Goal: Navigation & Orientation: Understand site structure

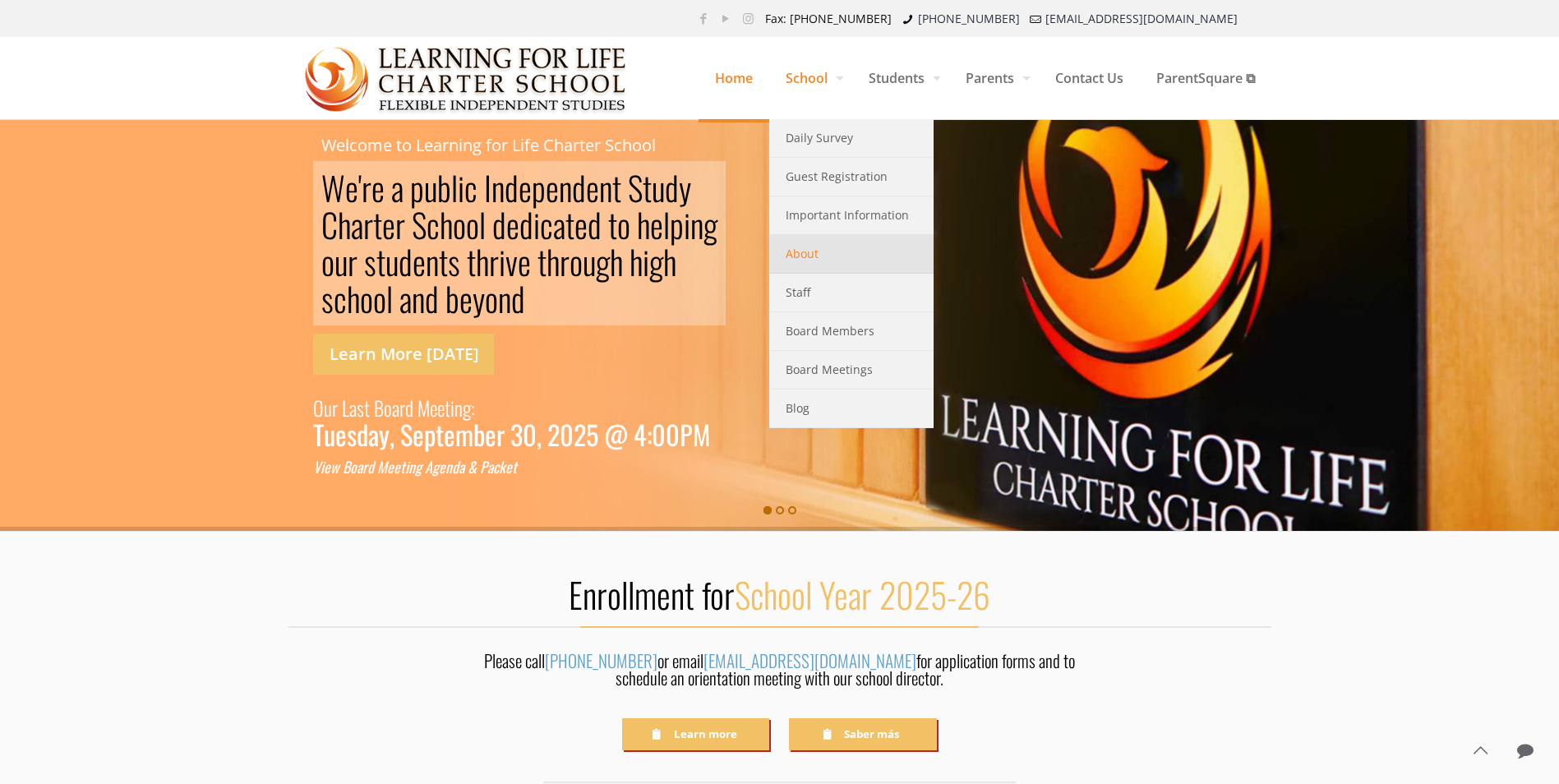
click at [804, 249] on span "About" at bounding box center [803, 254] width 33 height 21
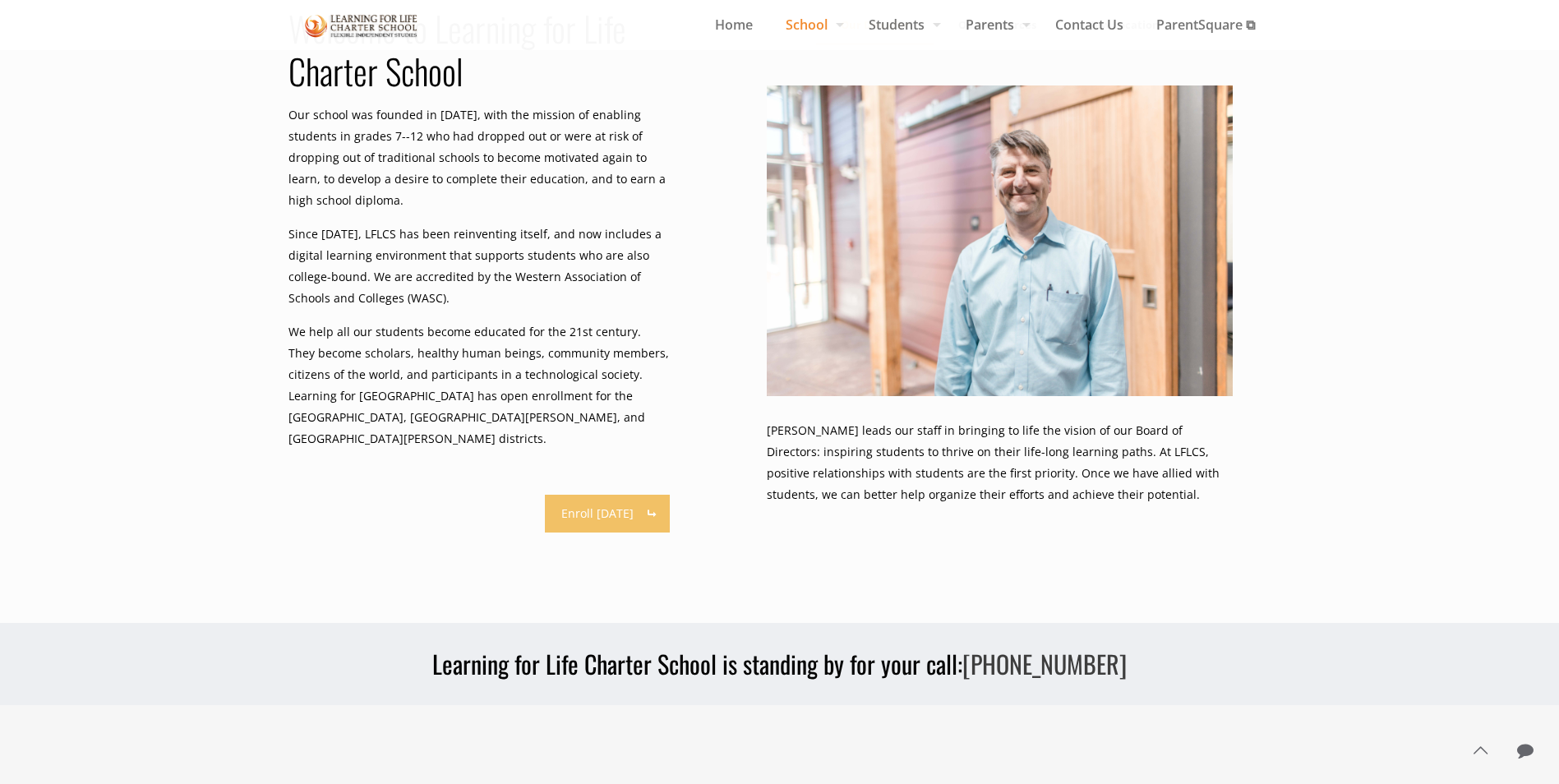
scroll to position [1059, 0]
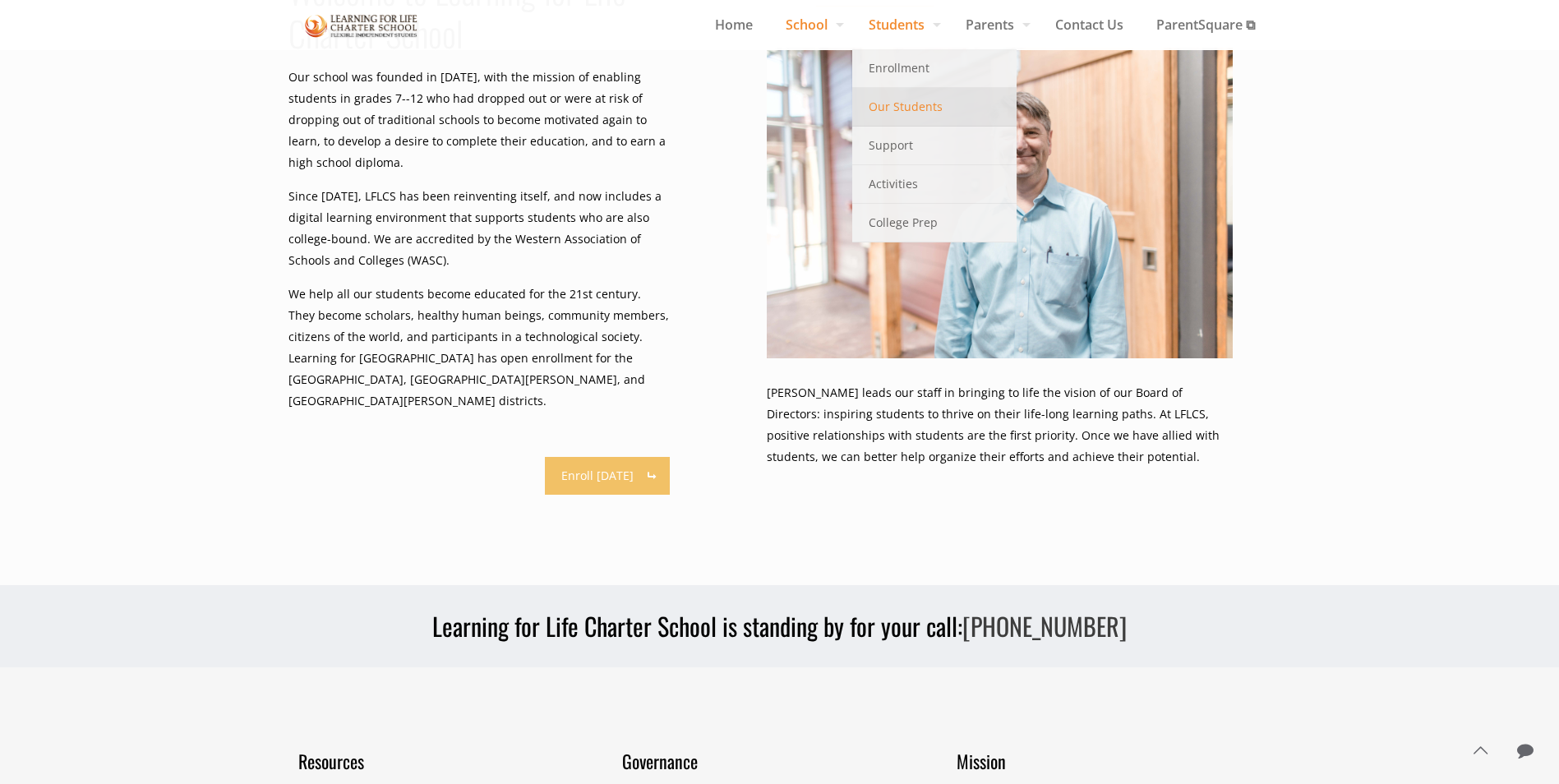
click at [885, 107] on span "Our Students" at bounding box center [905, 106] width 74 height 21
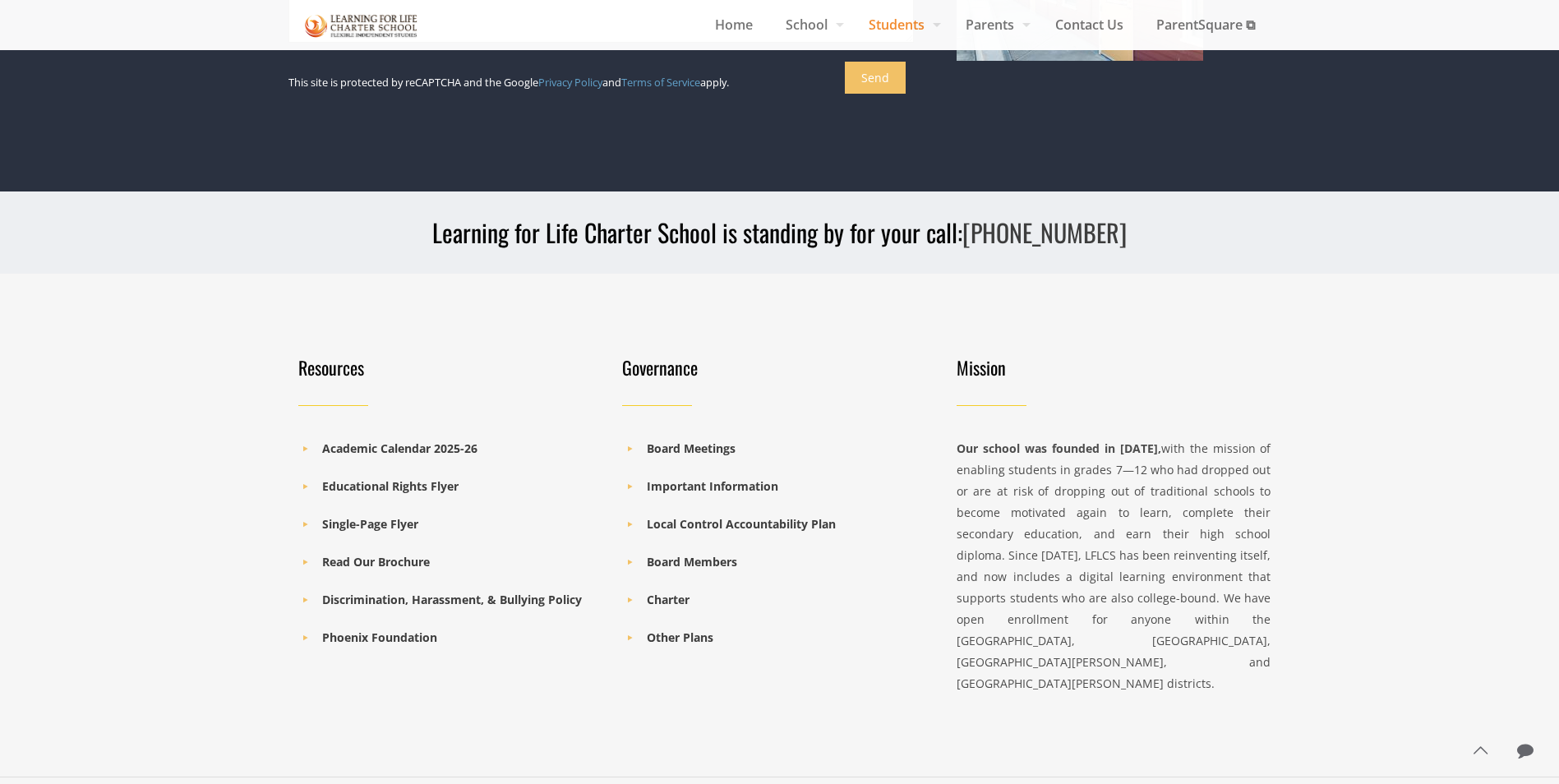
scroll to position [1521, 0]
